Goal: Task Accomplishment & Management: Complete application form

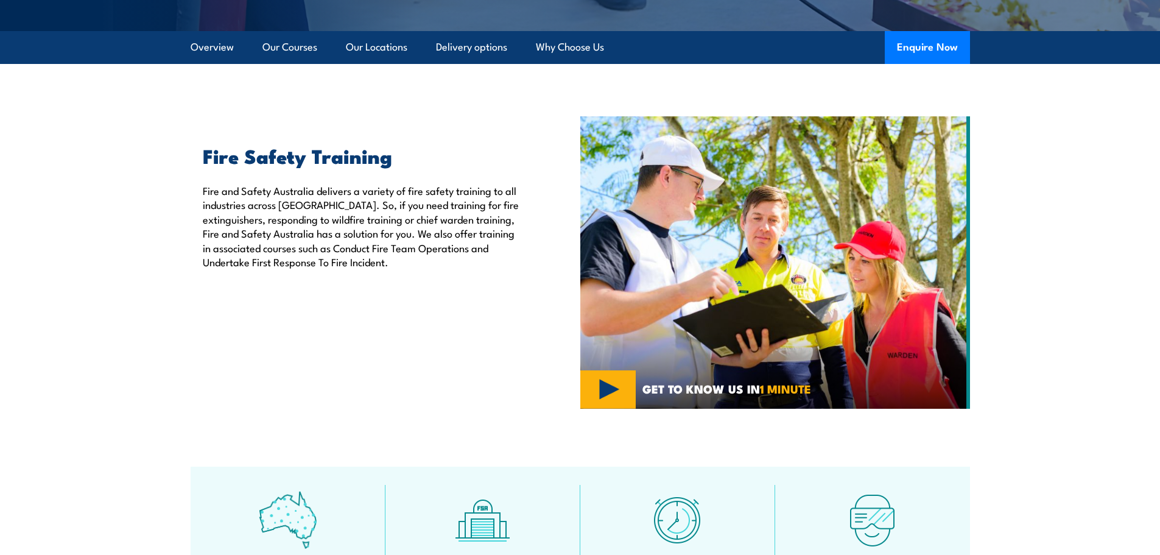
scroll to position [365, 0]
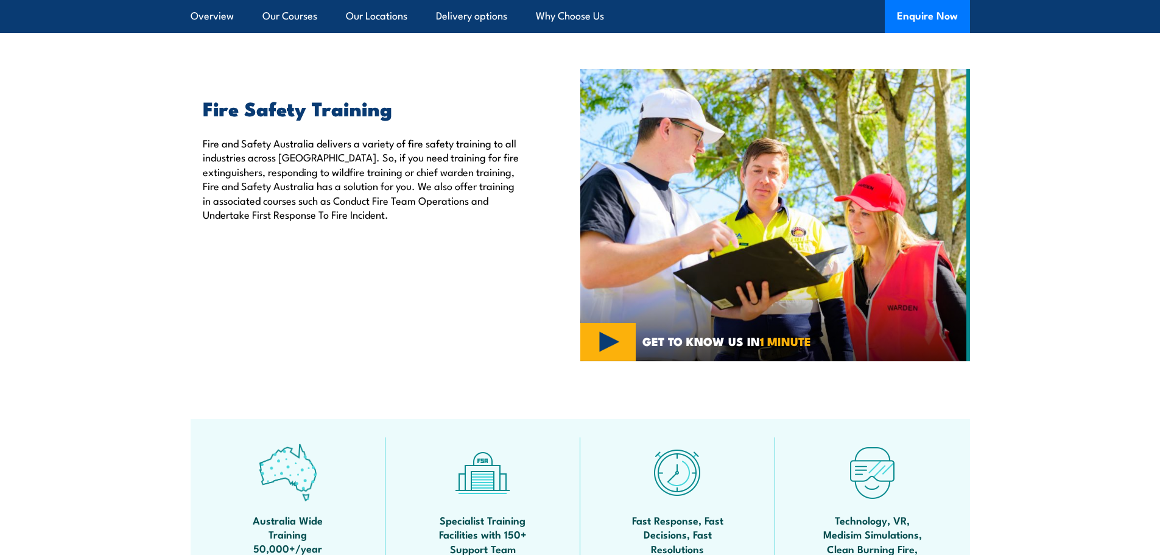
click at [613, 343] on img at bounding box center [775, 215] width 390 height 292
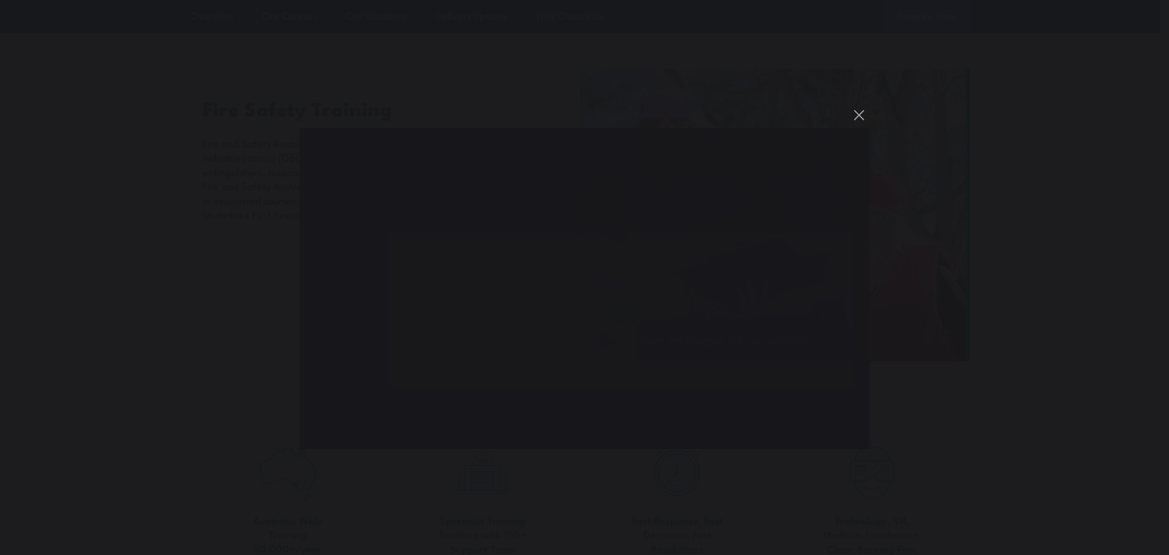
click at [243, 346] on div "You can close this modal content with the ESC key" at bounding box center [584, 277] width 1169 height 555
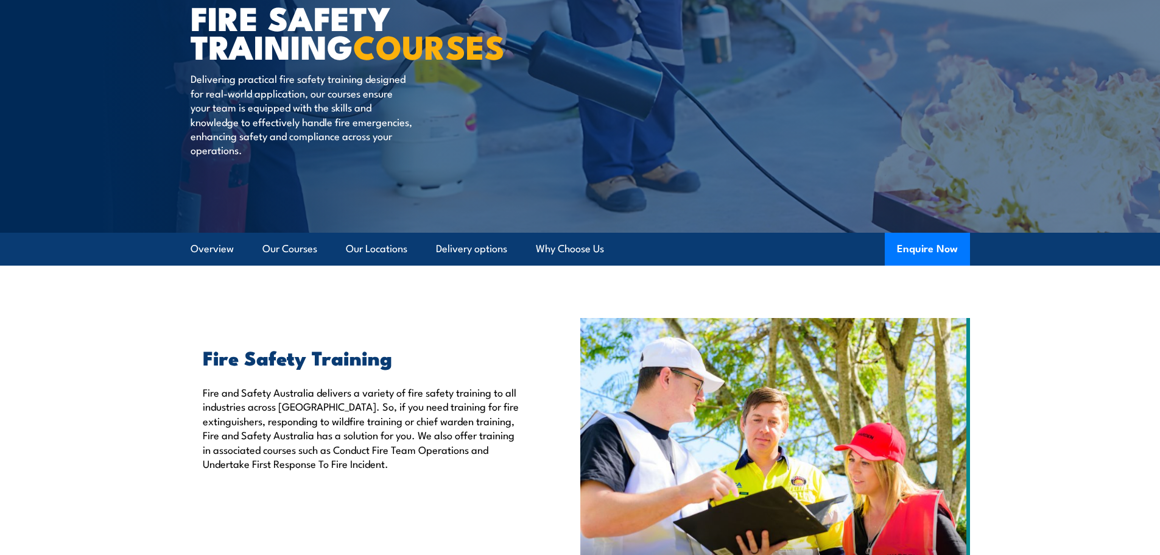
scroll to position [122, 0]
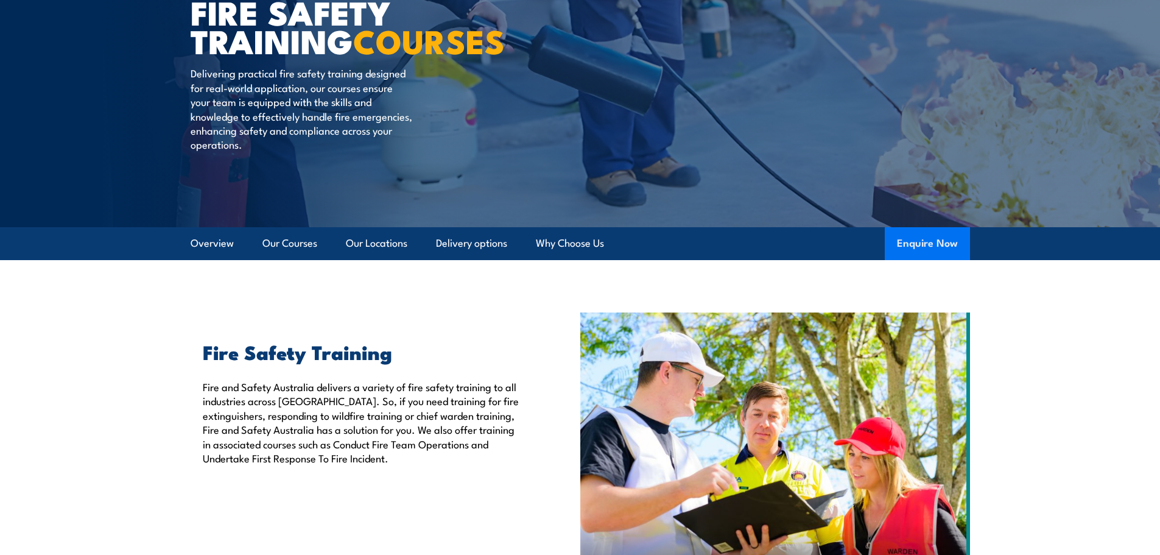
click at [936, 245] on button "Enquire Now" at bounding box center [927, 243] width 85 height 33
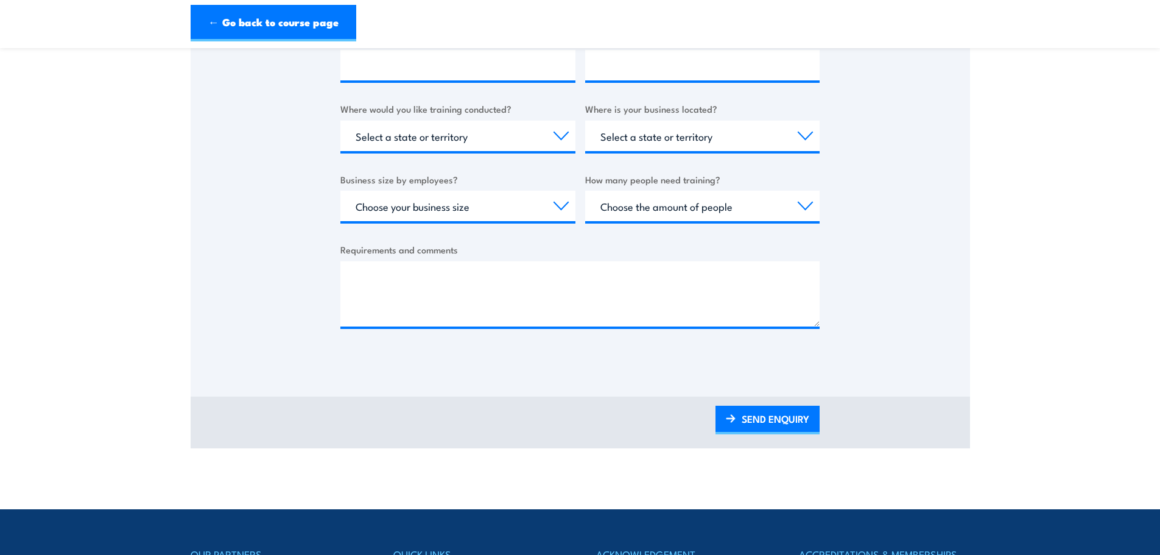
scroll to position [426, 0]
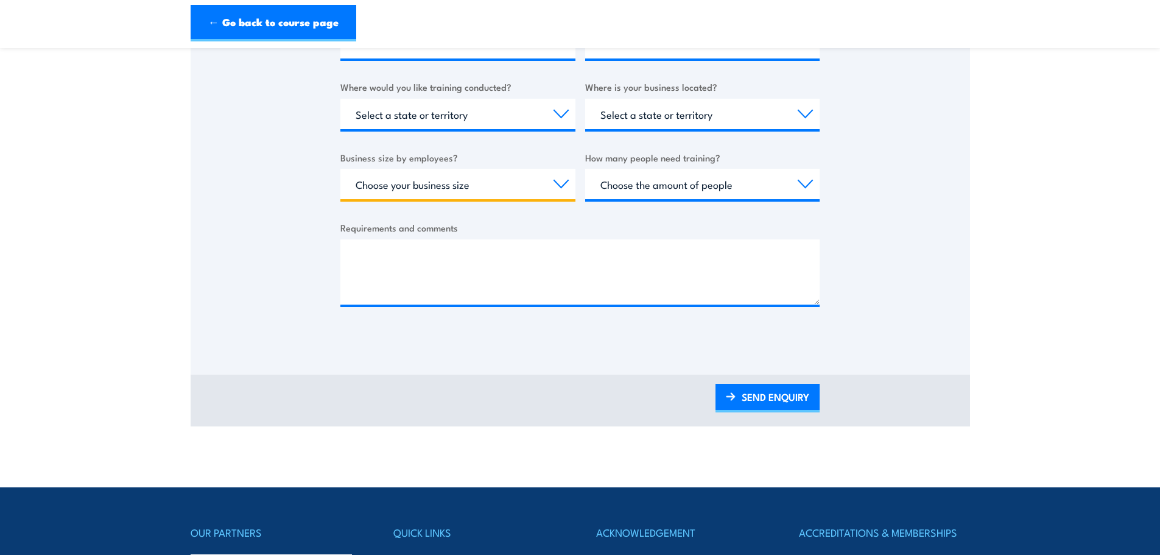
click at [390, 190] on select "Choose your business size 1 to 19 20 to 199 200+" at bounding box center [457, 184] width 235 height 30
select select "200+"
click at [340, 169] on select "Choose your business size 1 to 19 20 to 199 200+" at bounding box center [457, 184] width 235 height 30
click at [648, 183] on select "Choose the amount of people 1 to 4 5 to 19 20+" at bounding box center [702, 184] width 235 height 30
select select "20+"
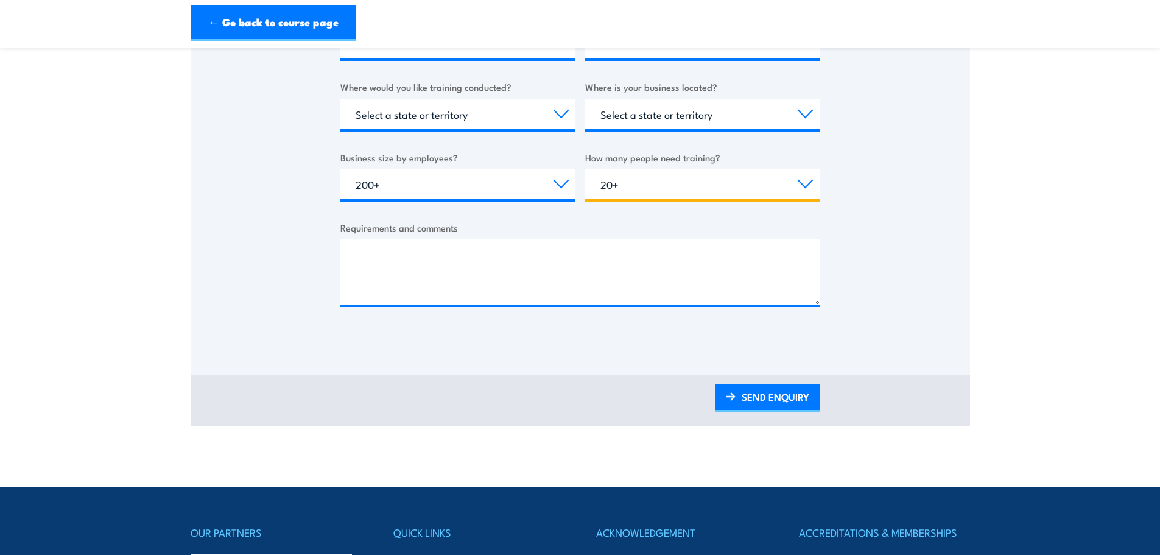
click at [585, 169] on select "Choose the amount of people 1 to 4 5 to 19 20+" at bounding box center [702, 184] width 235 height 30
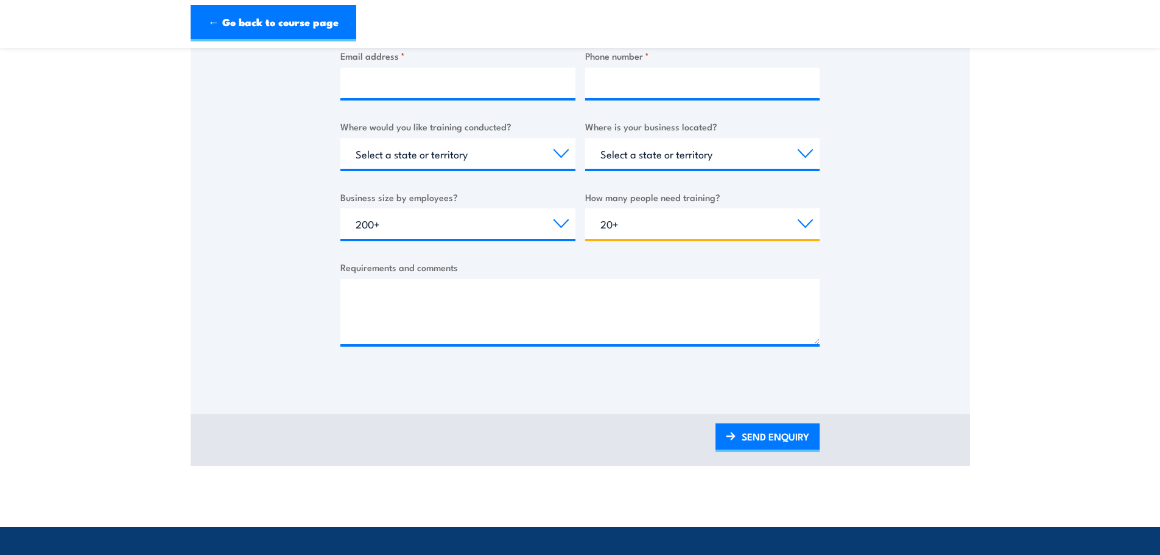
scroll to position [365, 0]
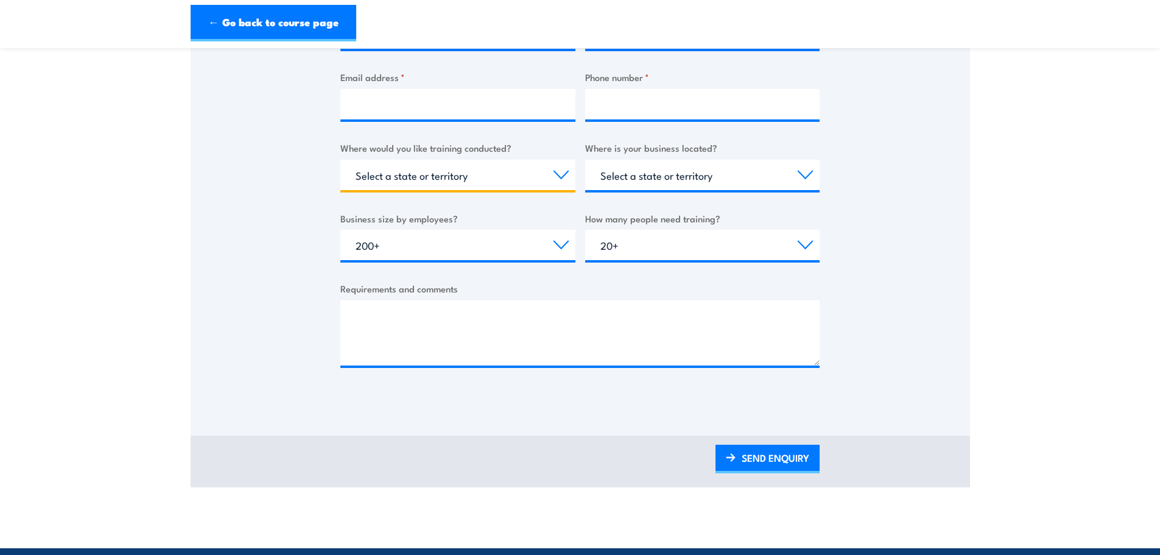
click at [435, 173] on select "Select a state or territory Nationally - multiple locations [GEOGRAPHIC_DATA] […" at bounding box center [457, 175] width 235 height 30
select select "QLD"
click at [340, 160] on select "Select a state or territory Nationally - multiple locations [GEOGRAPHIC_DATA] […" at bounding box center [457, 175] width 235 height 30
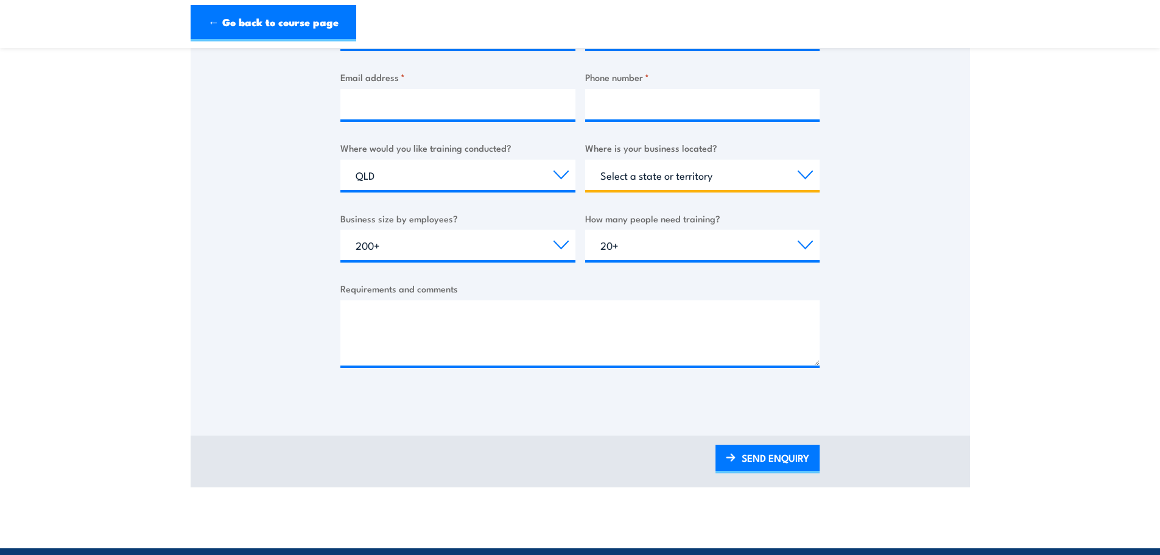
click at [622, 182] on select "Select a state or territory [GEOGRAPHIC_DATA] [GEOGRAPHIC_DATA] [GEOGRAPHIC_DAT…" at bounding box center [702, 175] width 235 height 30
select select "QLD"
click at [585, 160] on select "Select a state or territory [GEOGRAPHIC_DATA] [GEOGRAPHIC_DATA] [GEOGRAPHIC_DAT…" at bounding box center [702, 175] width 235 height 30
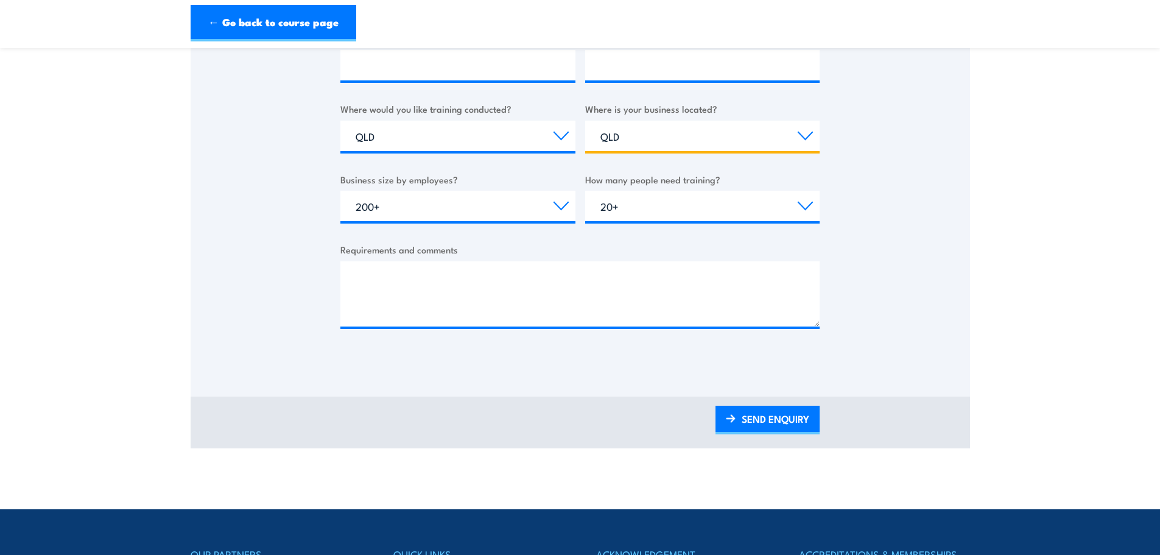
scroll to position [426, 0]
